Goal: Information Seeking & Learning: Learn about a topic

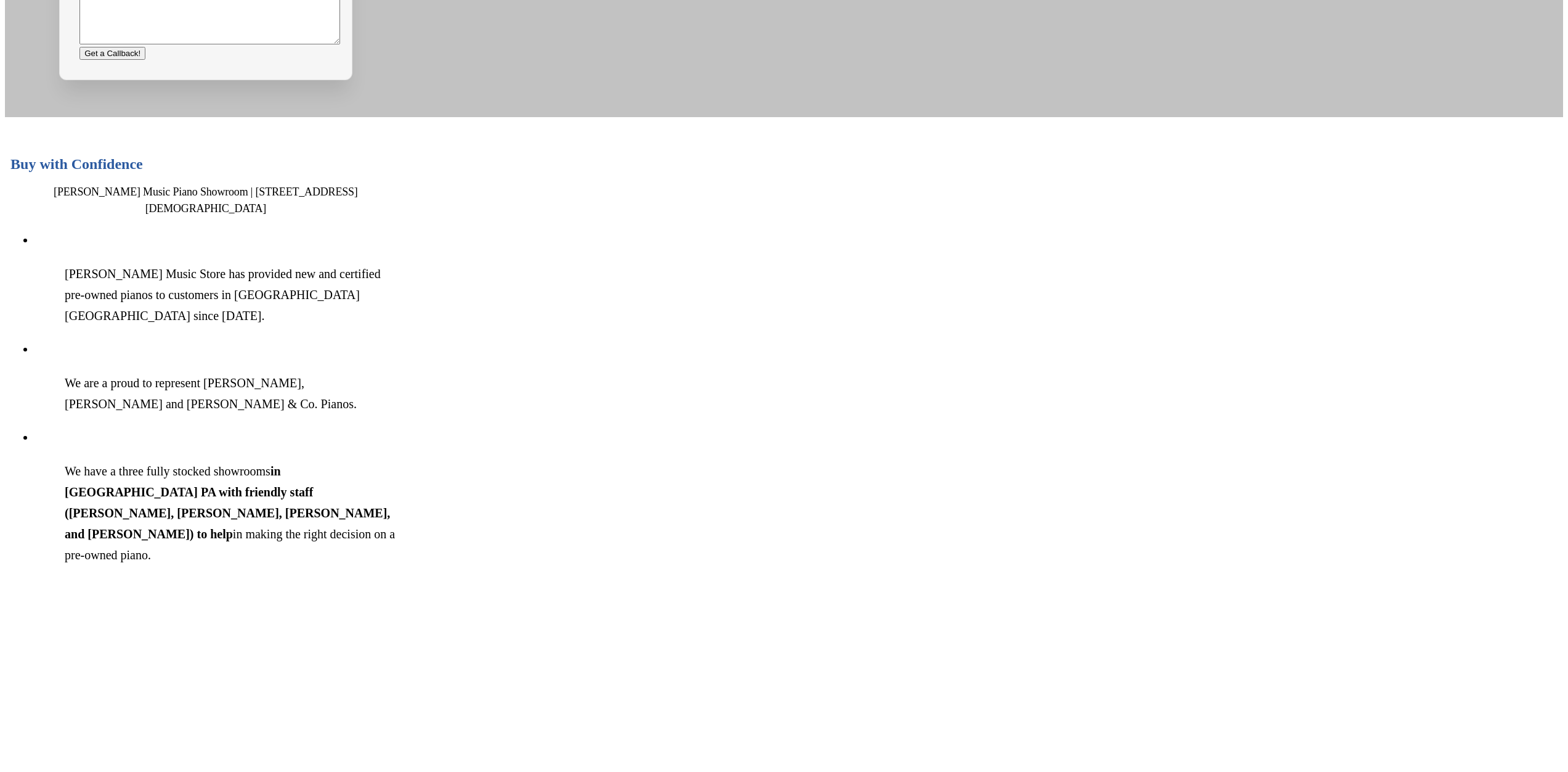
scroll to position [976, 0]
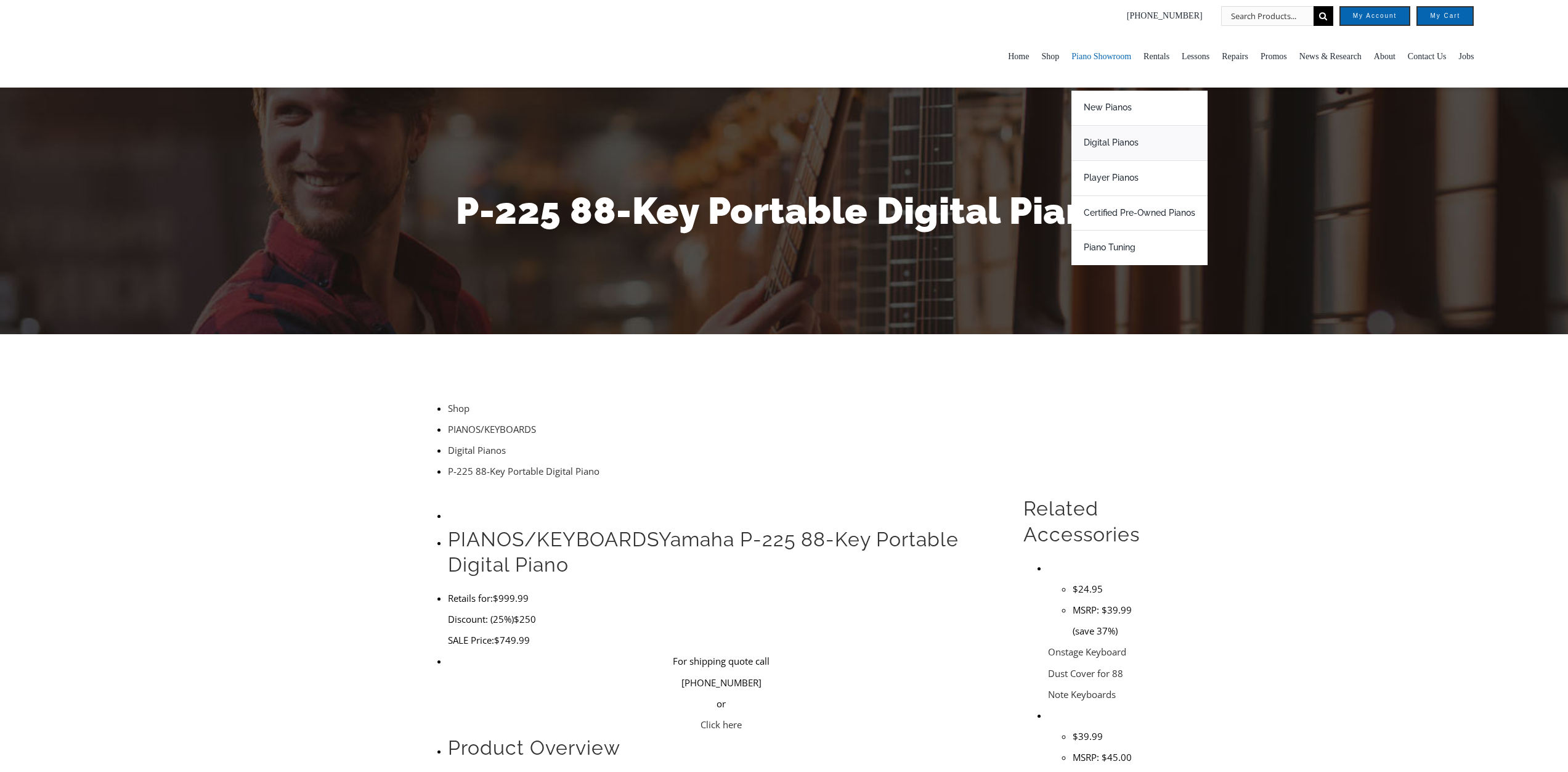
click at [1084, 139] on span "Digital Pianos" at bounding box center [1111, 143] width 55 height 20
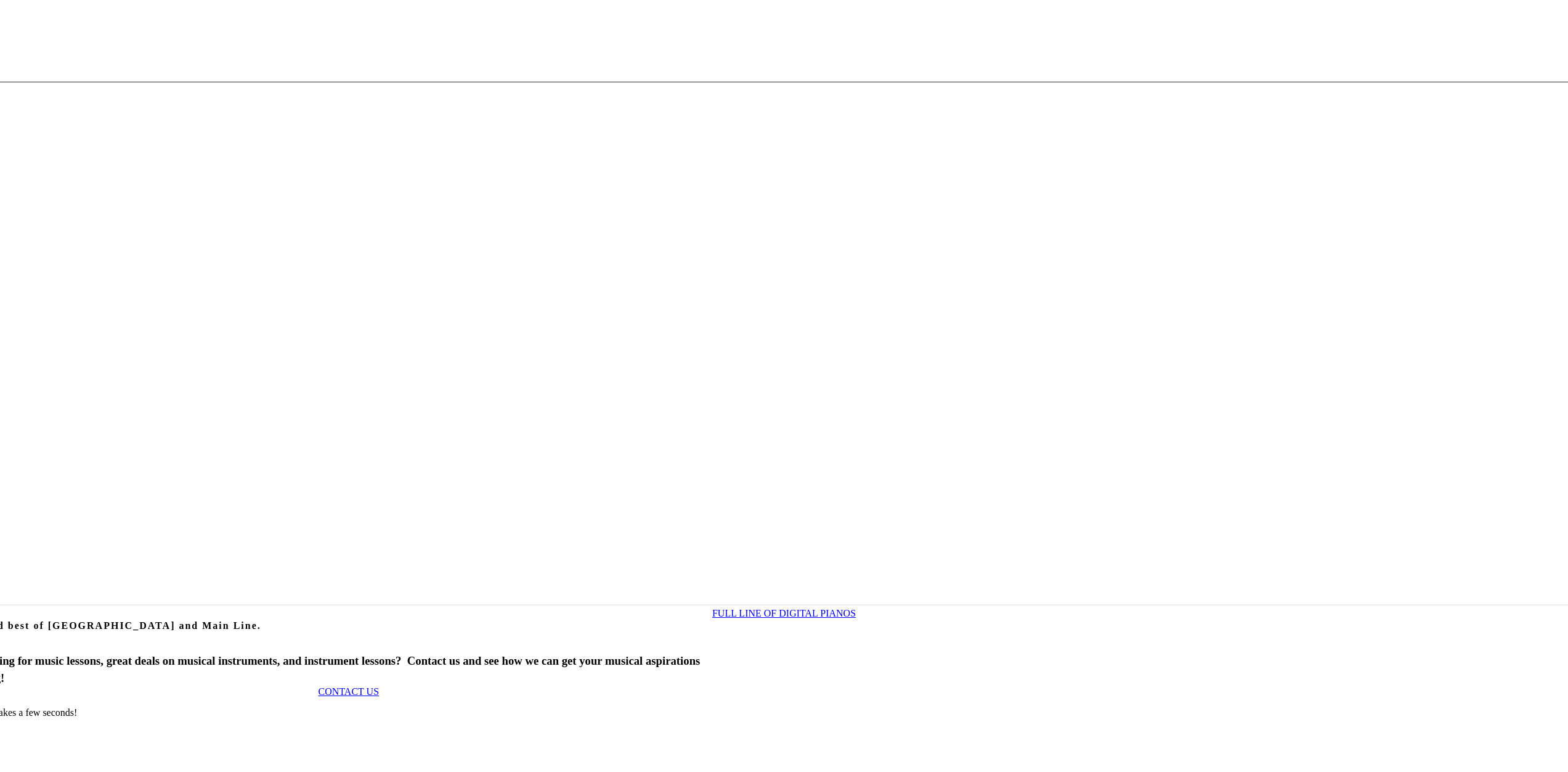
scroll to position [1434, 0]
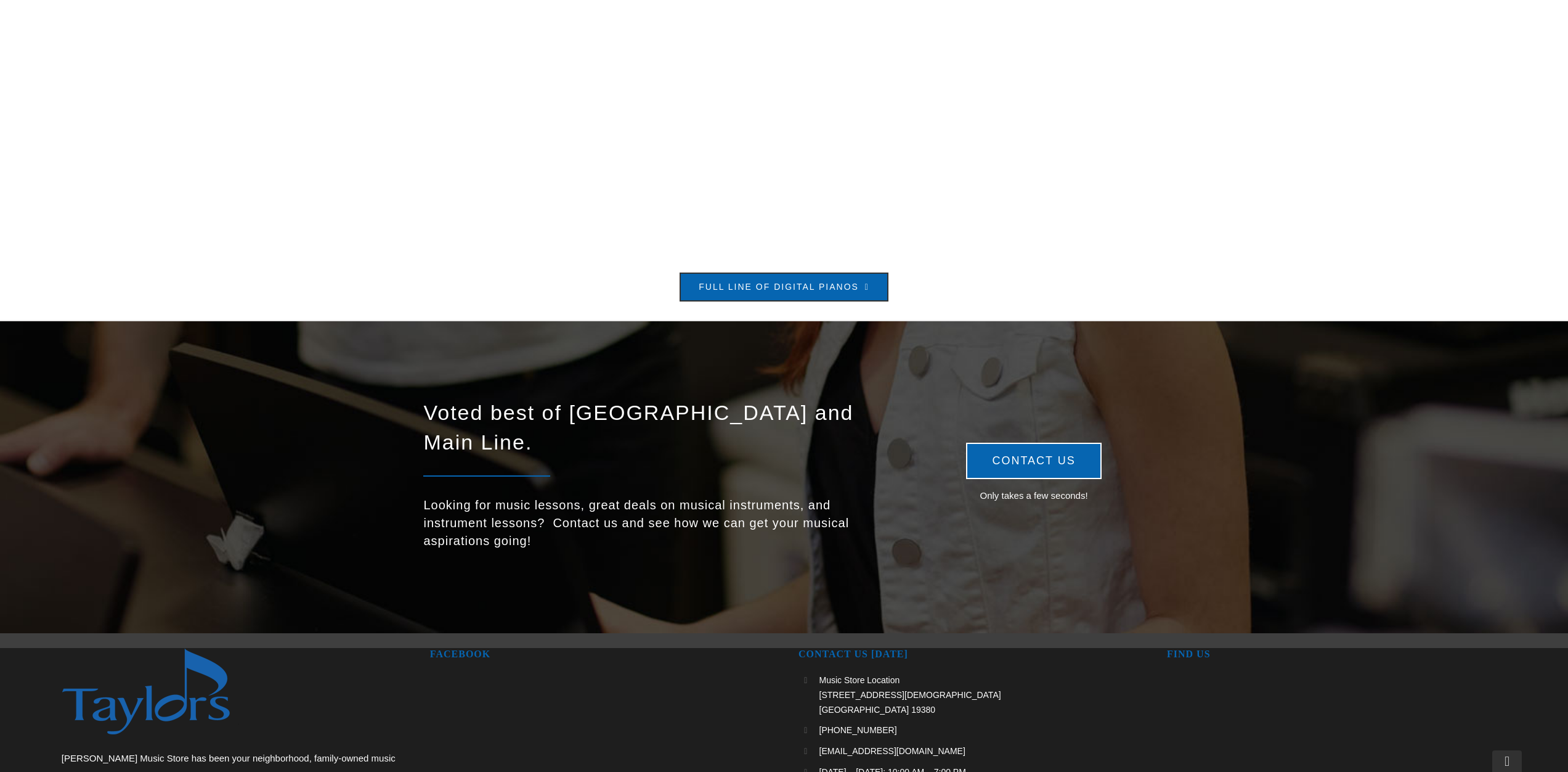
click at [813, 307] on span "FULL LINE OF DIGITAL PIANOS" at bounding box center [778, 313] width 168 height 11
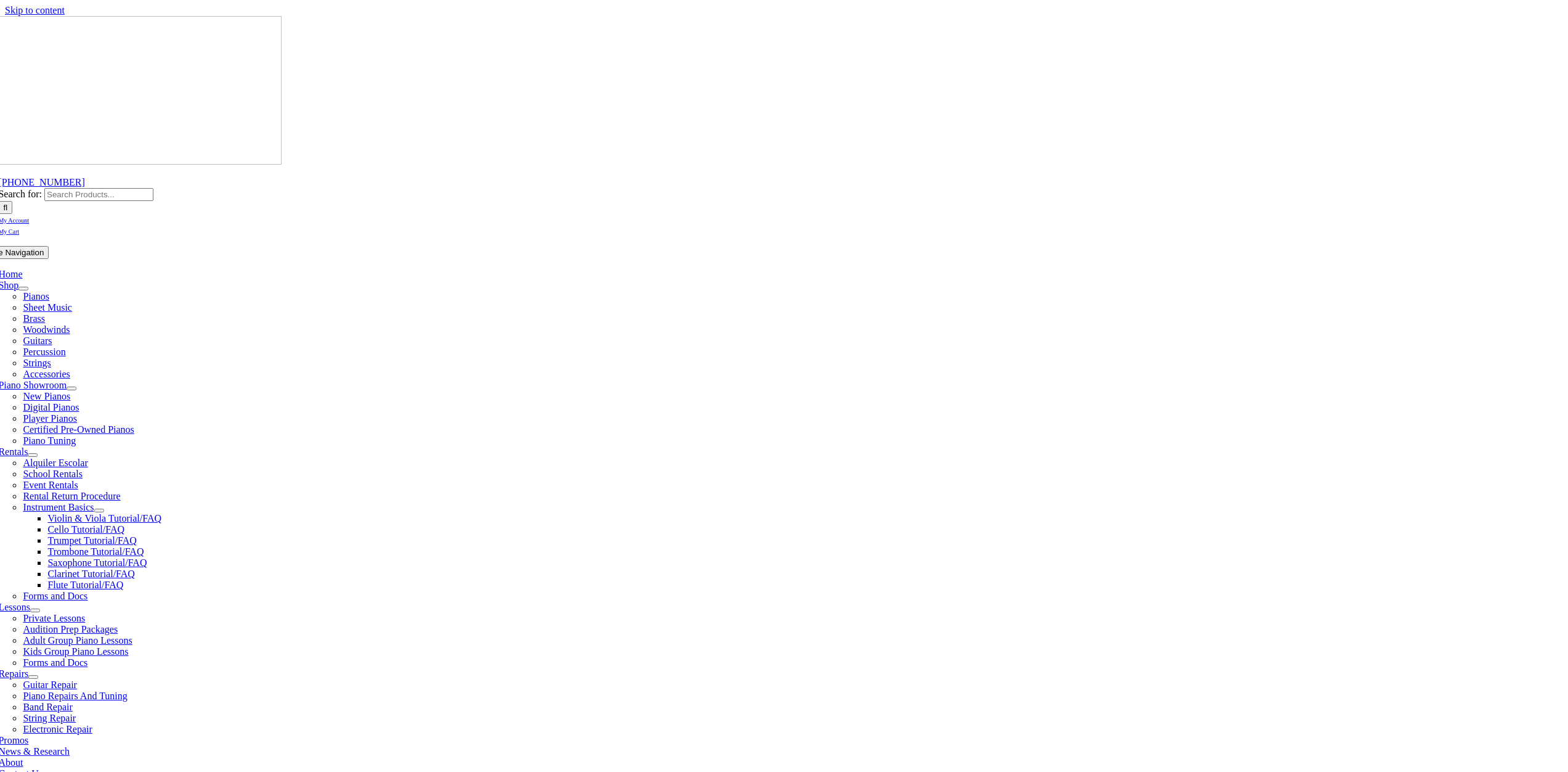
radio input "true"
